Goal: Transaction & Acquisition: Purchase product/service

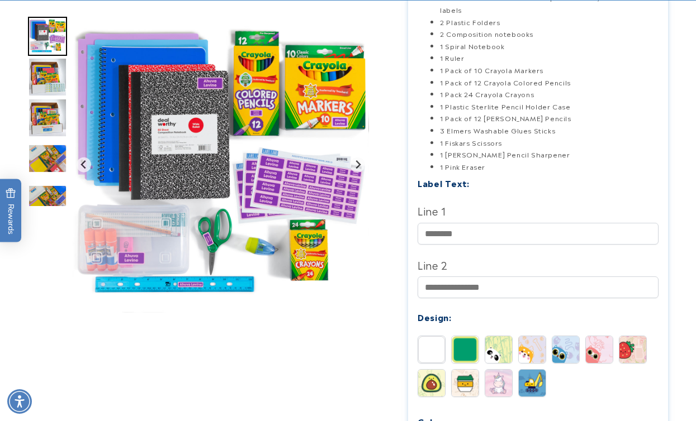
scroll to position [313, 0]
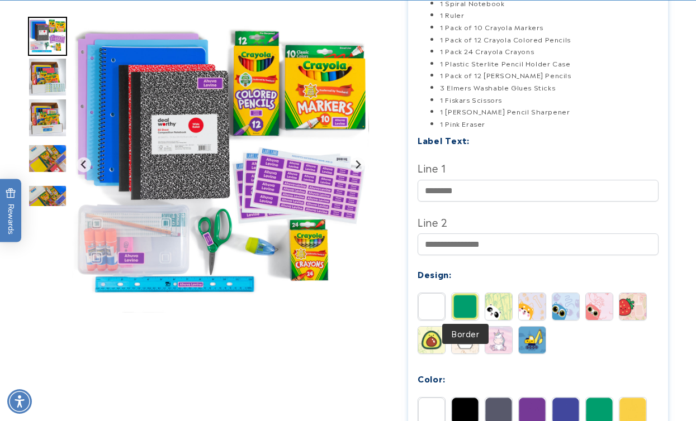
click at [462, 315] on img at bounding box center [465, 306] width 27 height 27
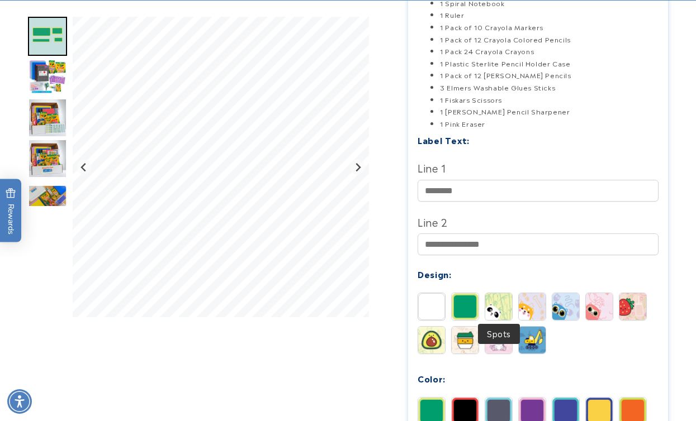
click at [495, 313] on img at bounding box center [498, 306] width 27 height 27
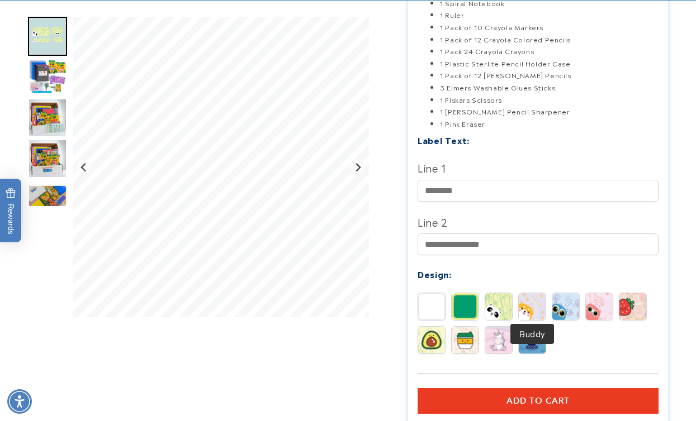
click at [531, 307] on img at bounding box center [532, 306] width 27 height 27
click at [560, 308] on img at bounding box center [565, 306] width 27 height 27
click at [599, 306] on img at bounding box center [599, 306] width 27 height 27
click at [615, 306] on div "Solid Border Spots Buddy Blinky" at bounding box center [540, 326] width 246 height 67
click at [621, 306] on img at bounding box center [632, 306] width 27 height 27
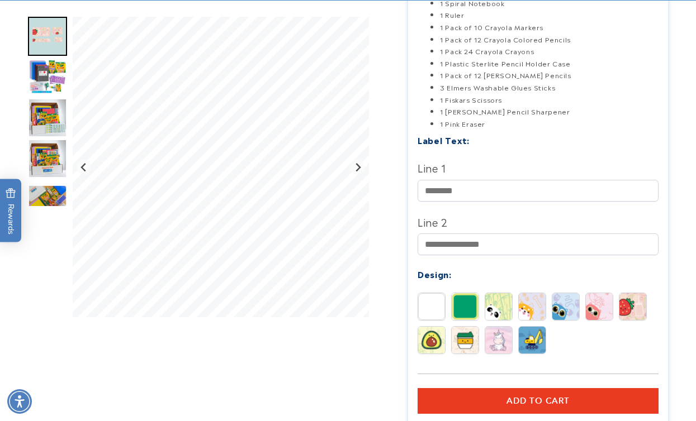
click at [438, 349] on img at bounding box center [431, 340] width 27 height 27
click at [458, 349] on img at bounding box center [465, 340] width 27 height 27
click at [490, 344] on img at bounding box center [498, 340] width 27 height 27
click at [513, 345] on div "Solid Border Spots Buddy Blinky" at bounding box center [540, 326] width 246 height 67
click at [532, 339] on img at bounding box center [532, 340] width 27 height 27
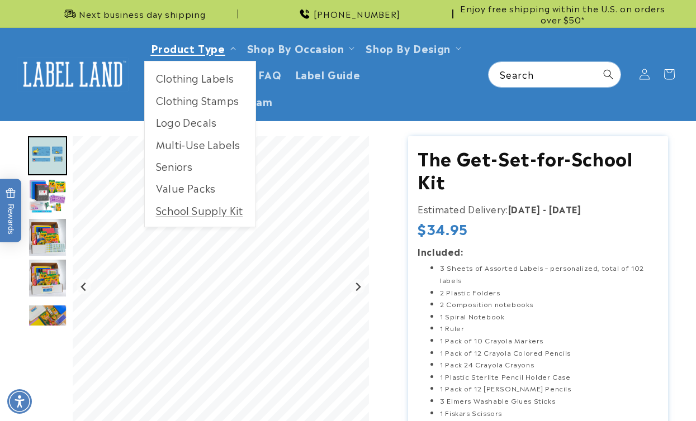
scroll to position [0, 0]
click at [194, 213] on link "School Supply Kit" at bounding box center [200, 210] width 111 height 22
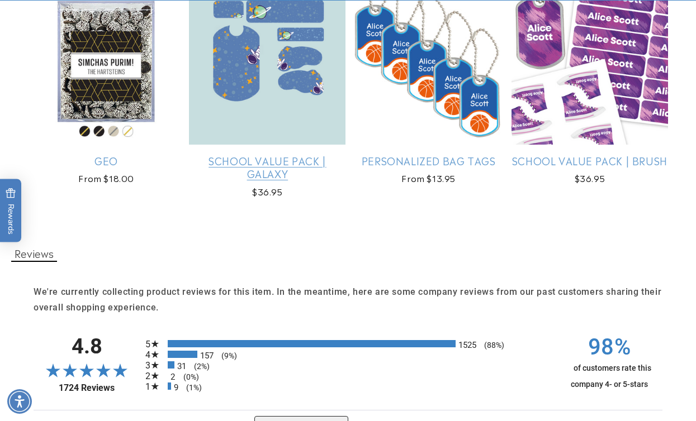
scroll to position [1234, 0]
